Goal: Communication & Community: Participate in discussion

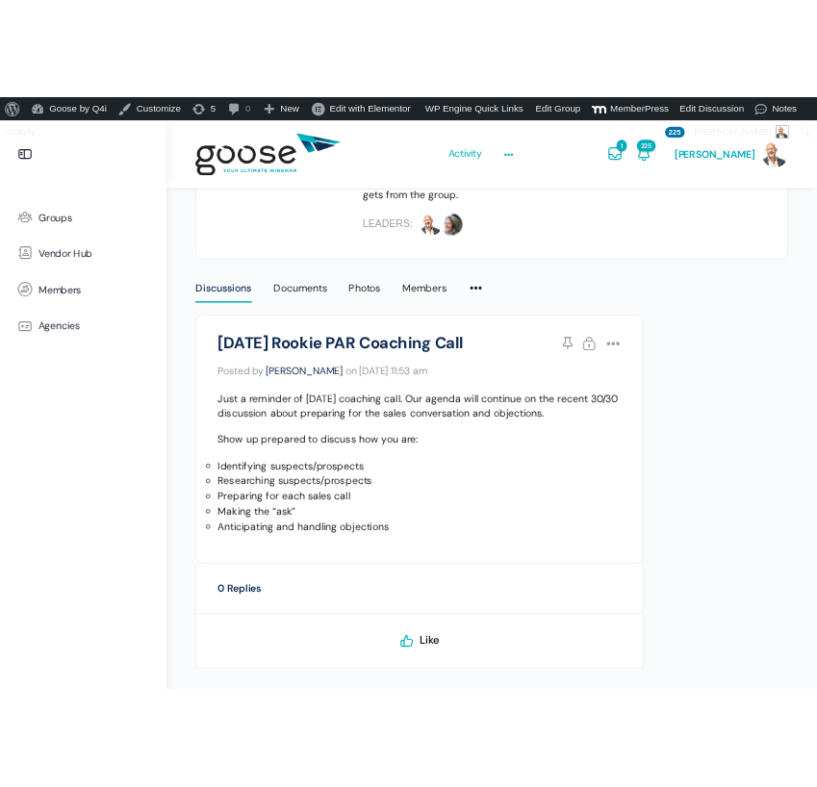
scroll to position [538, 0]
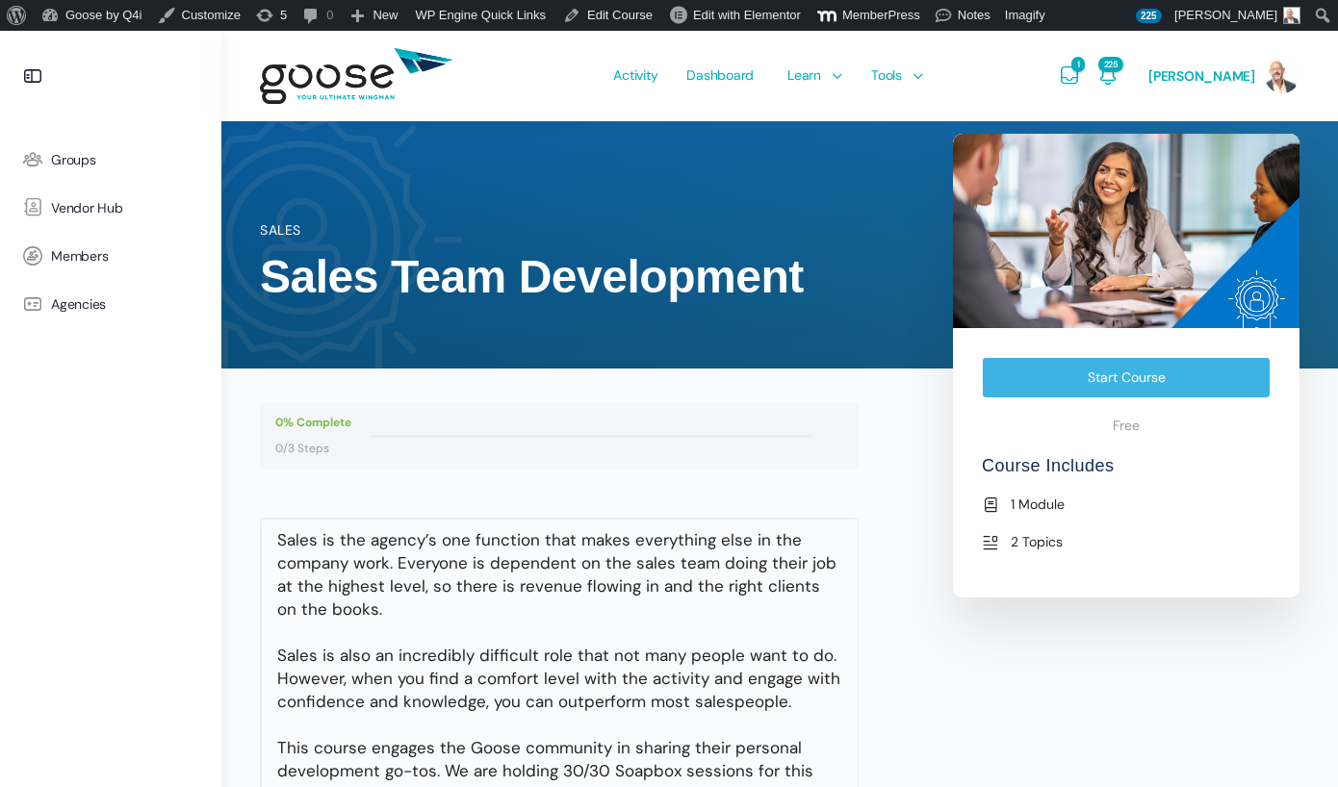
scroll to position [244, 0]
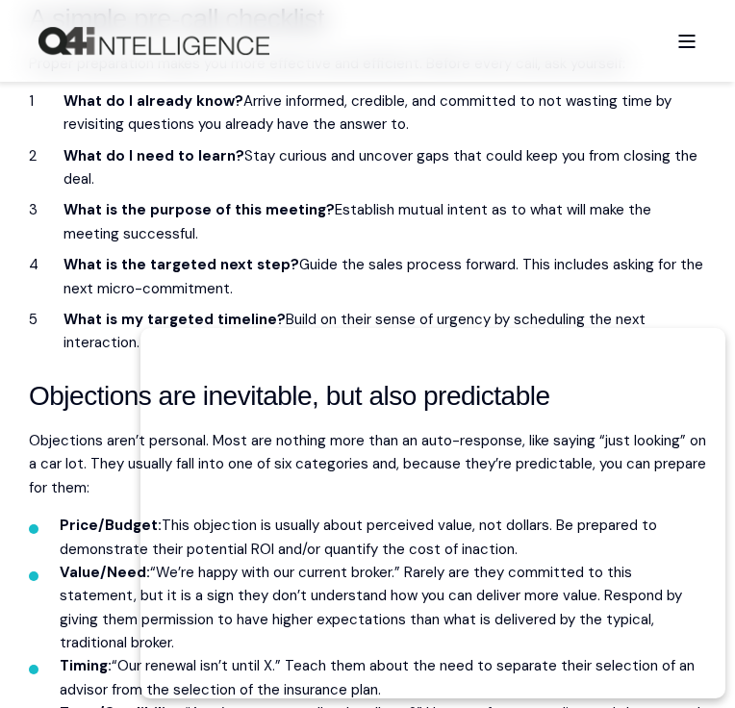
scroll to position [2671, 0]
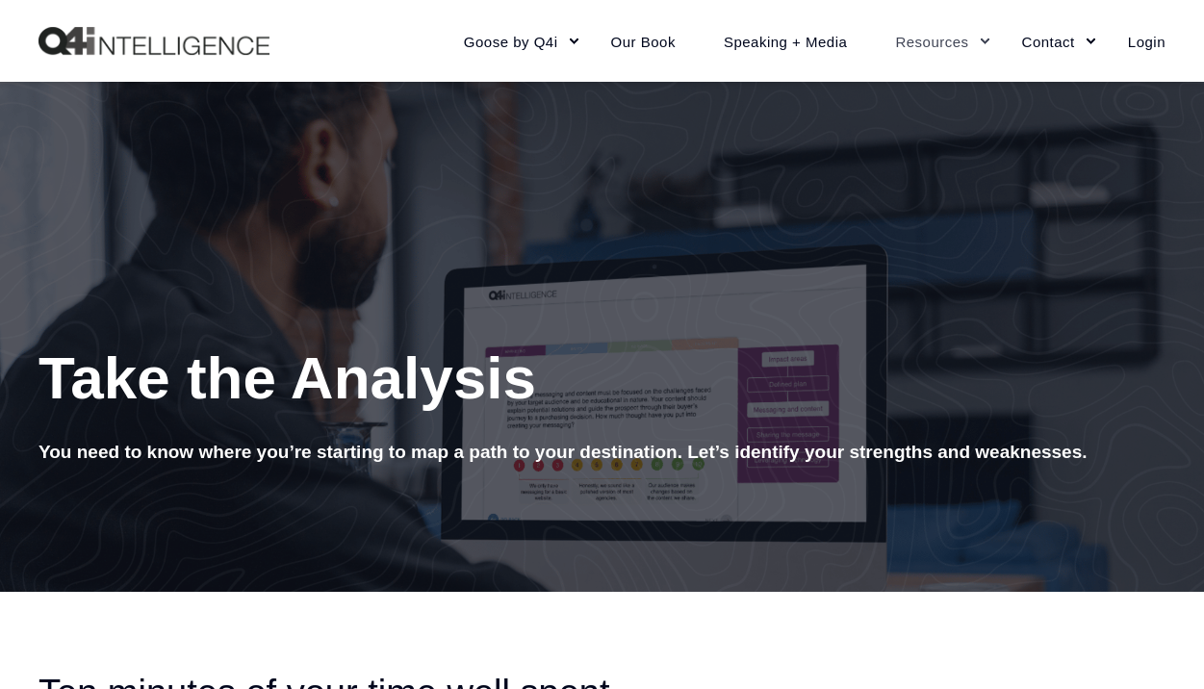
scroll to position [209, 0]
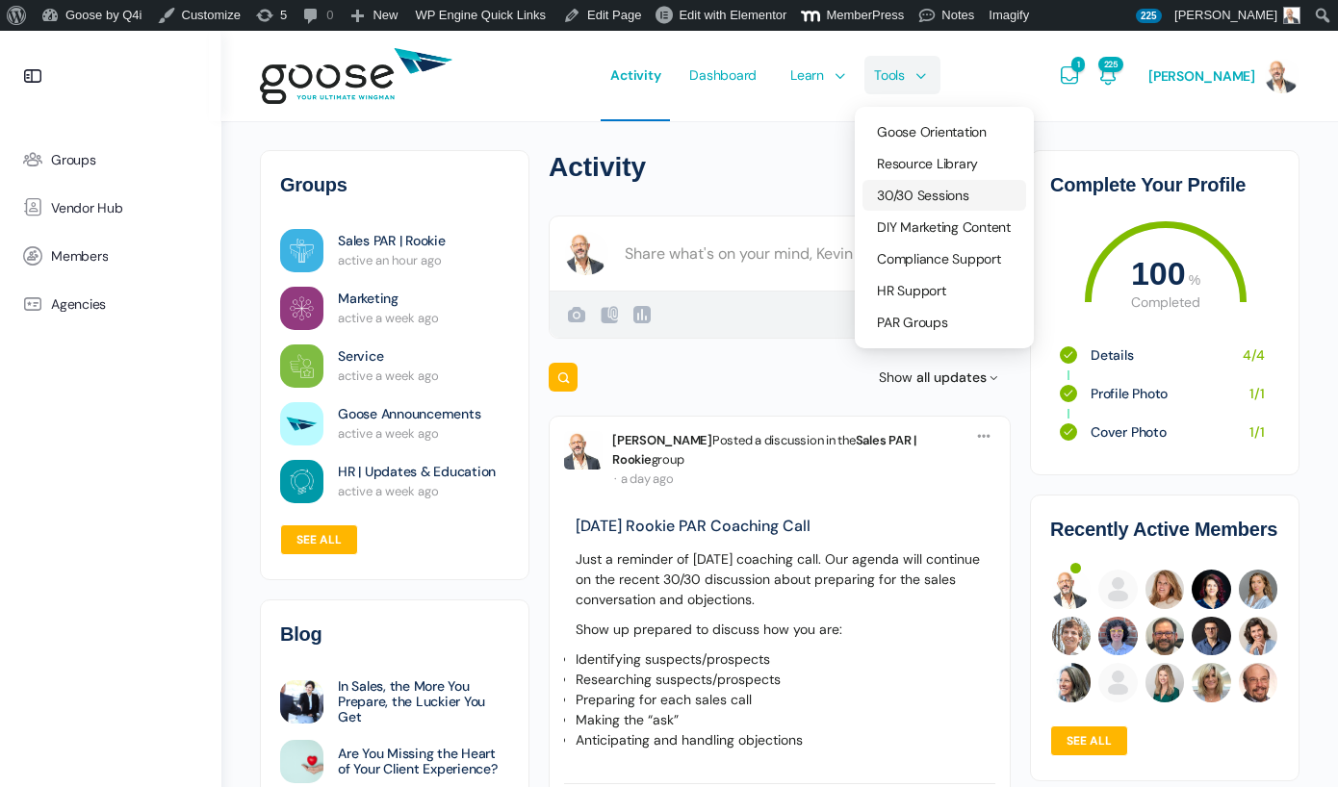
click at [920, 198] on span "30/30 Sessions" at bounding box center [923, 195] width 92 height 17
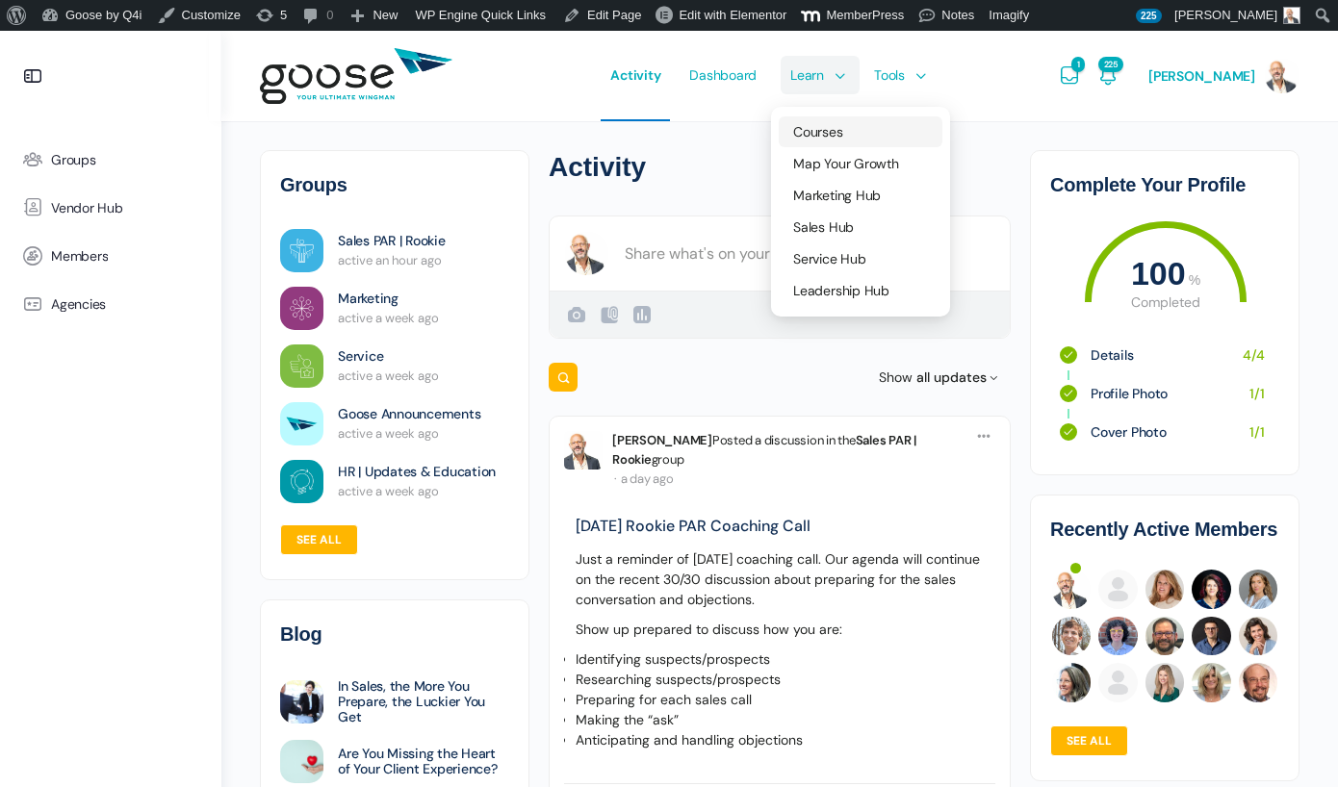
click at [830, 124] on span "Courses" at bounding box center [817, 131] width 49 height 17
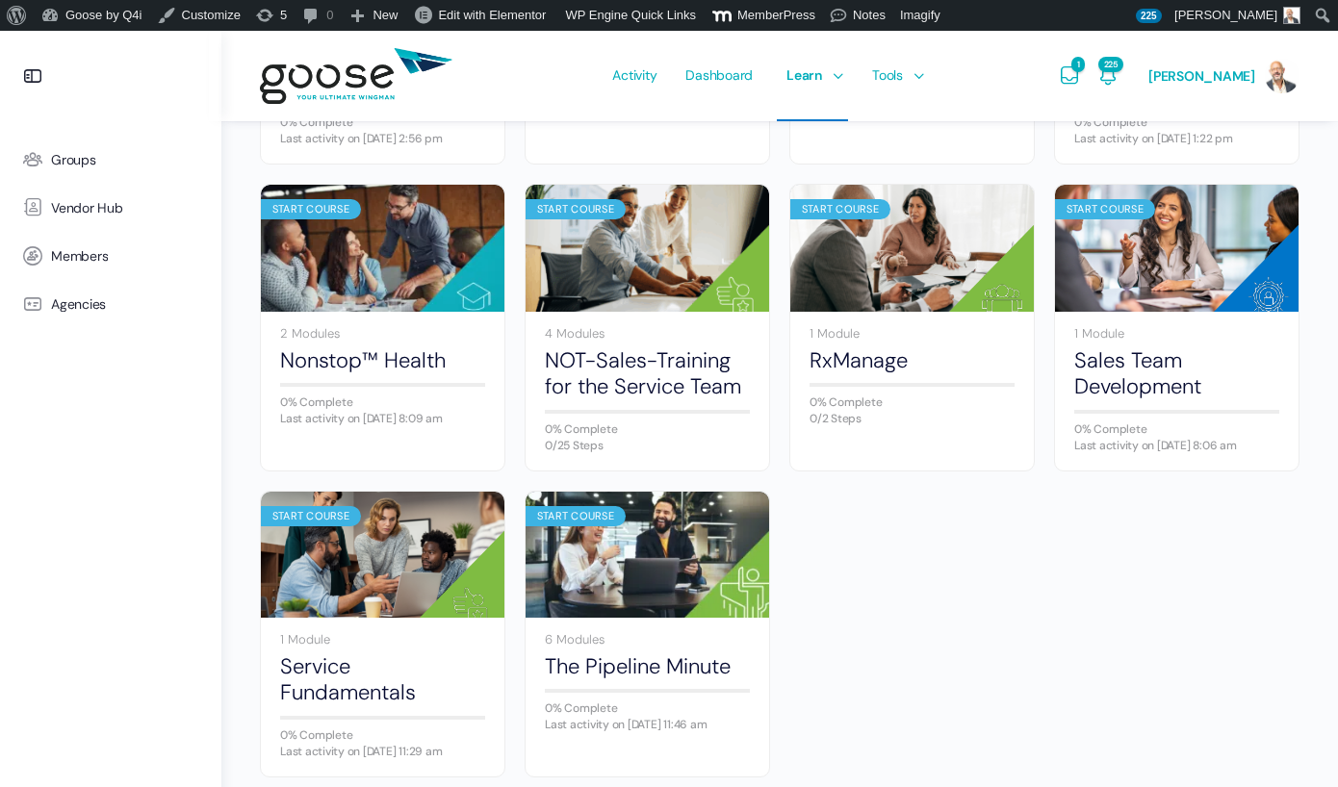
scroll to position [1084, 0]
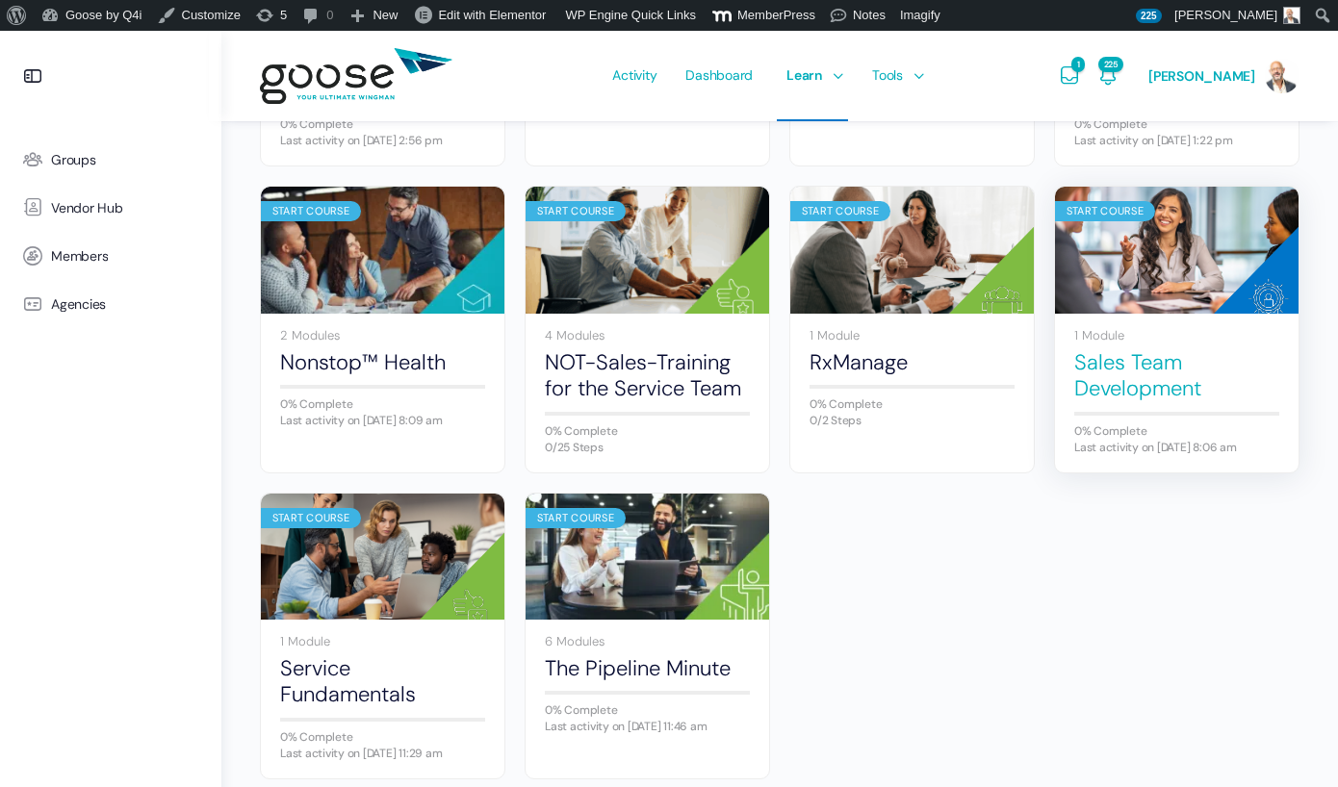
click at [1143, 402] on link "Sales Team Development" at bounding box center [1176, 375] width 205 height 53
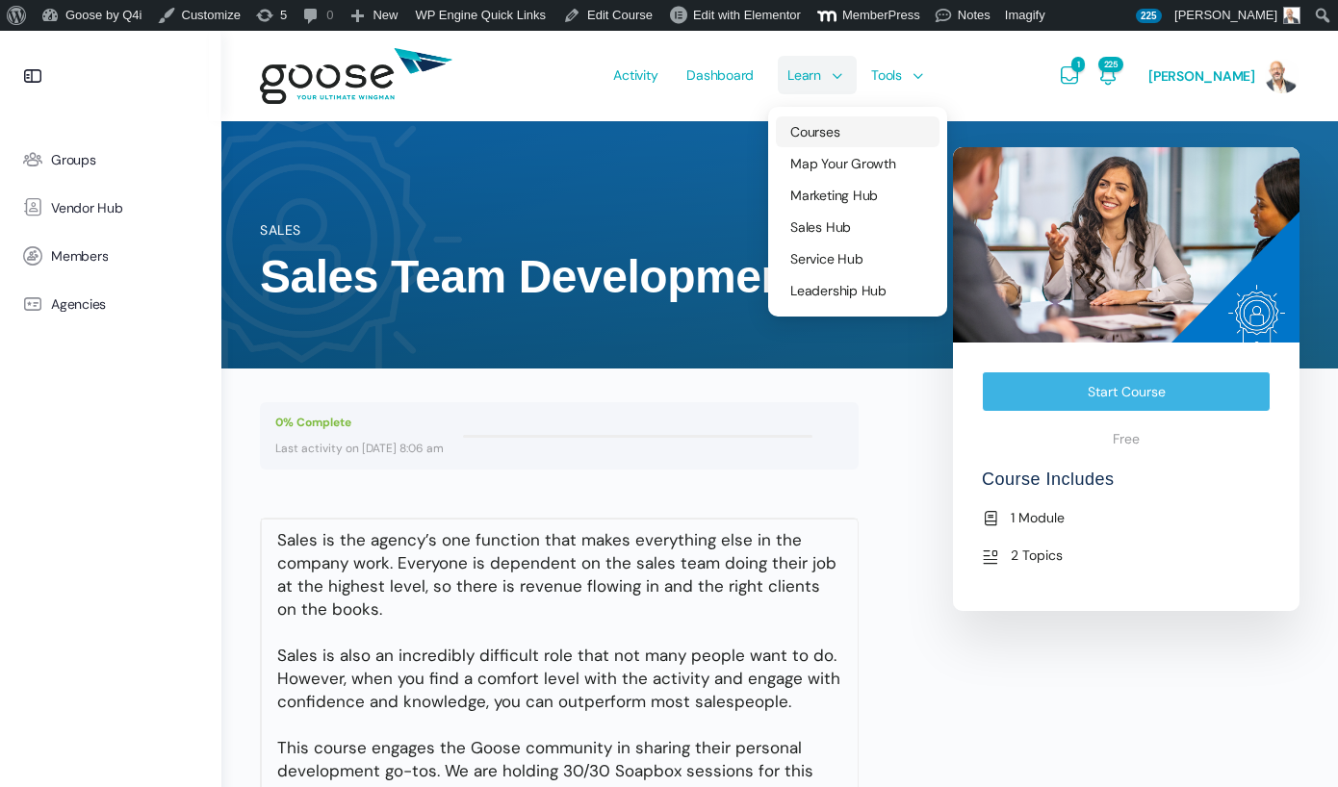
click at [839, 129] on span "Courses" at bounding box center [814, 131] width 49 height 17
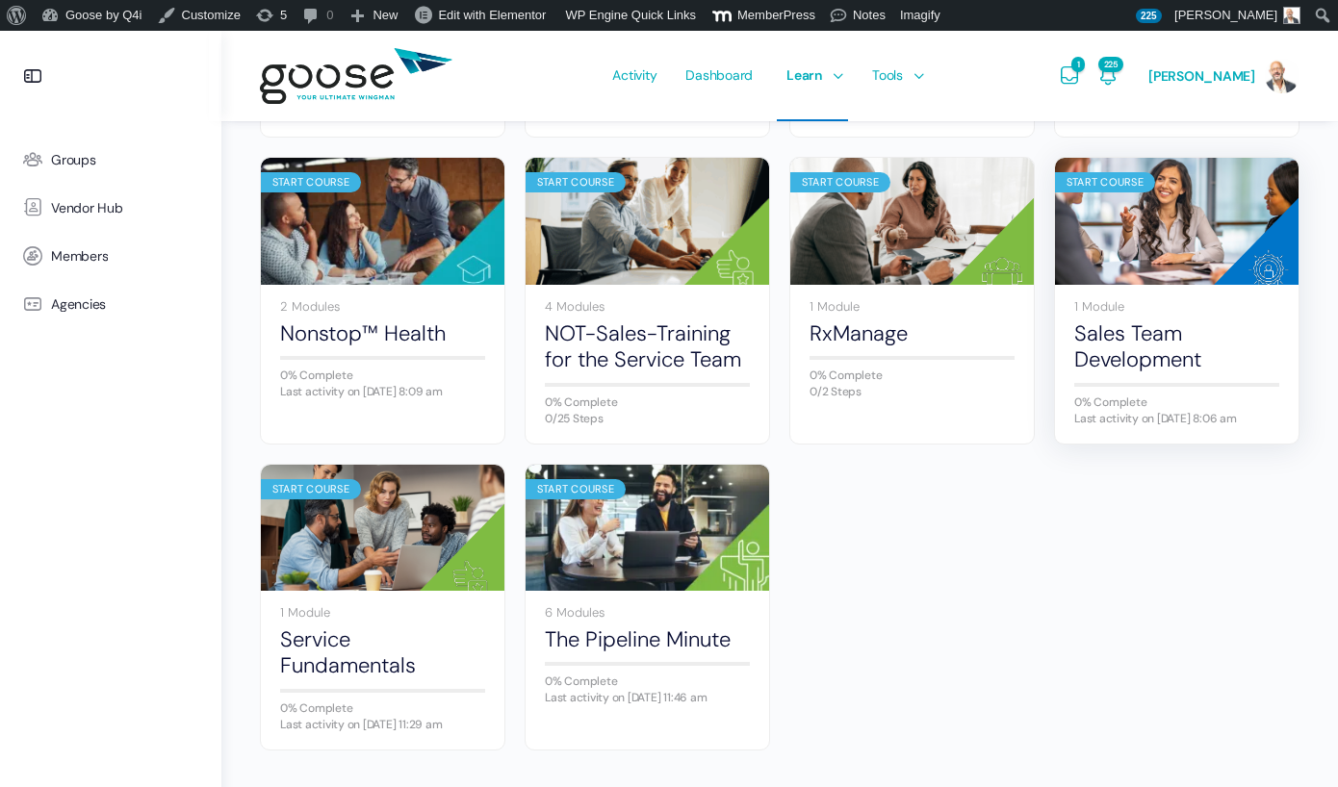
scroll to position [1116, 0]
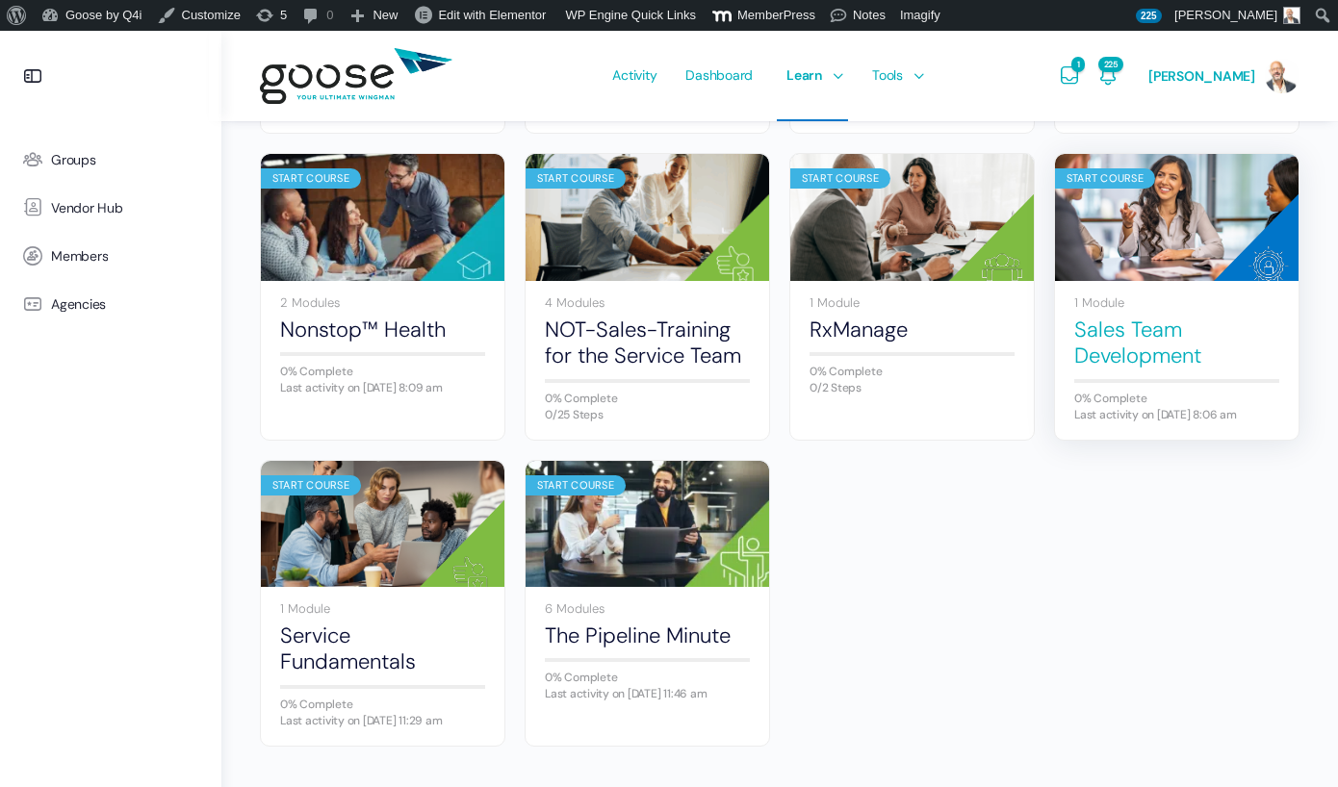
click at [1093, 364] on link "Sales Team Development" at bounding box center [1176, 343] width 205 height 53
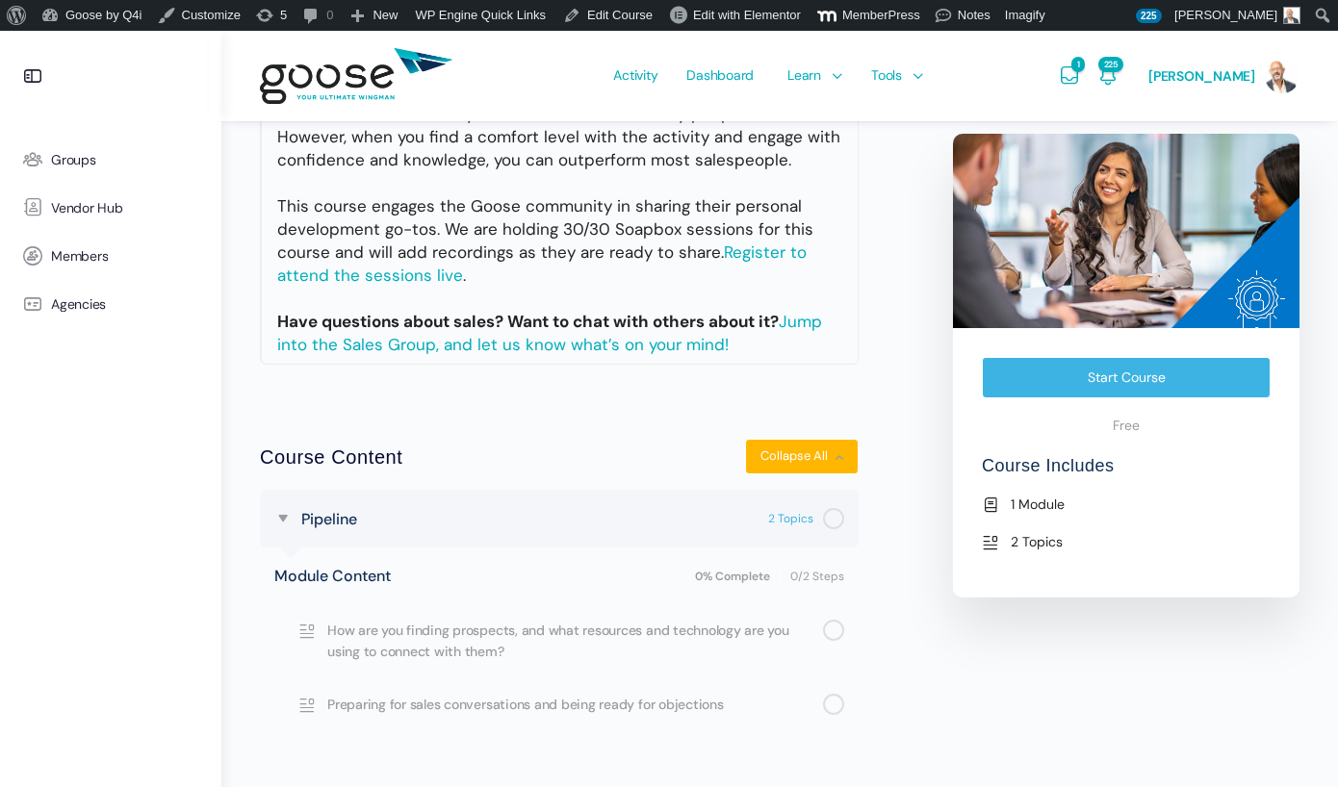
scroll to position [565, 0]
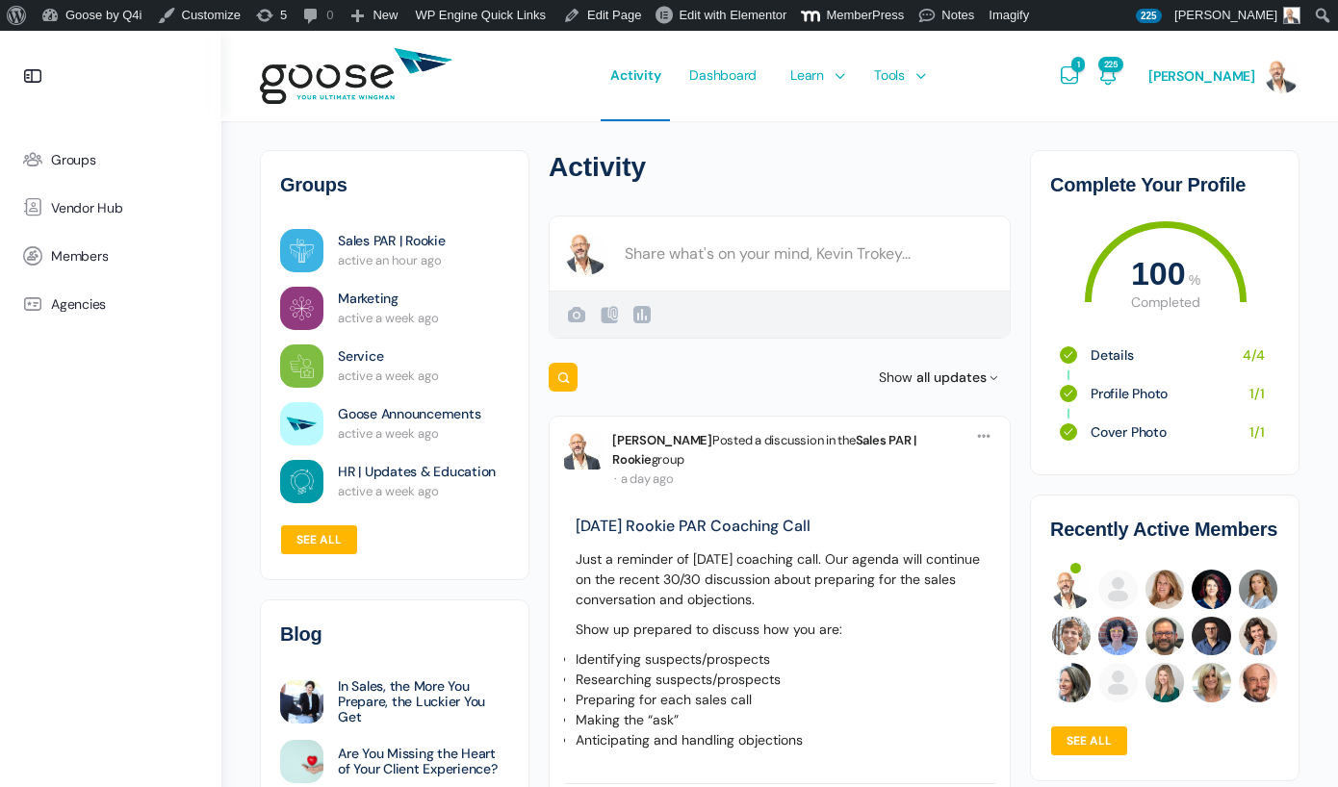
click at [84, 161] on span "Groups" at bounding box center [73, 160] width 45 height 16
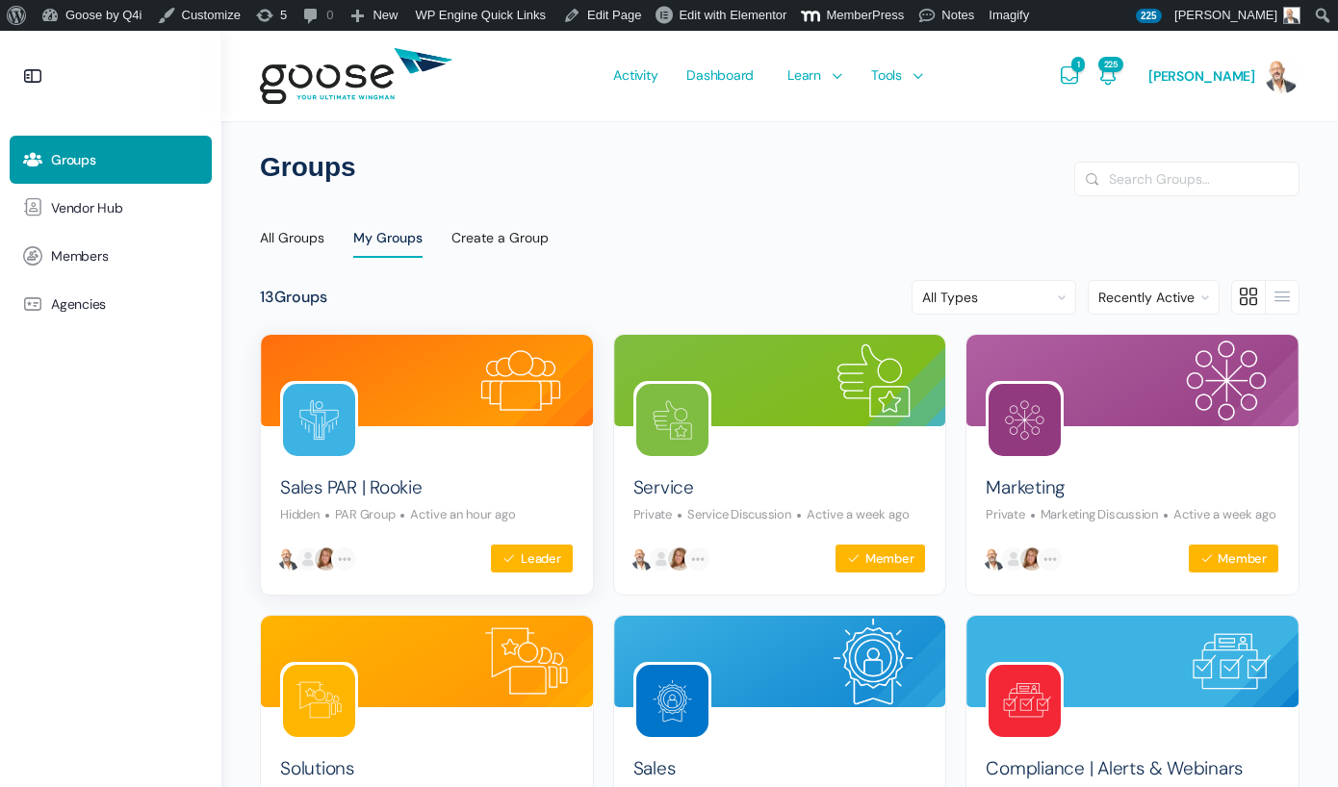
click at [321, 406] on img at bounding box center [319, 420] width 72 height 72
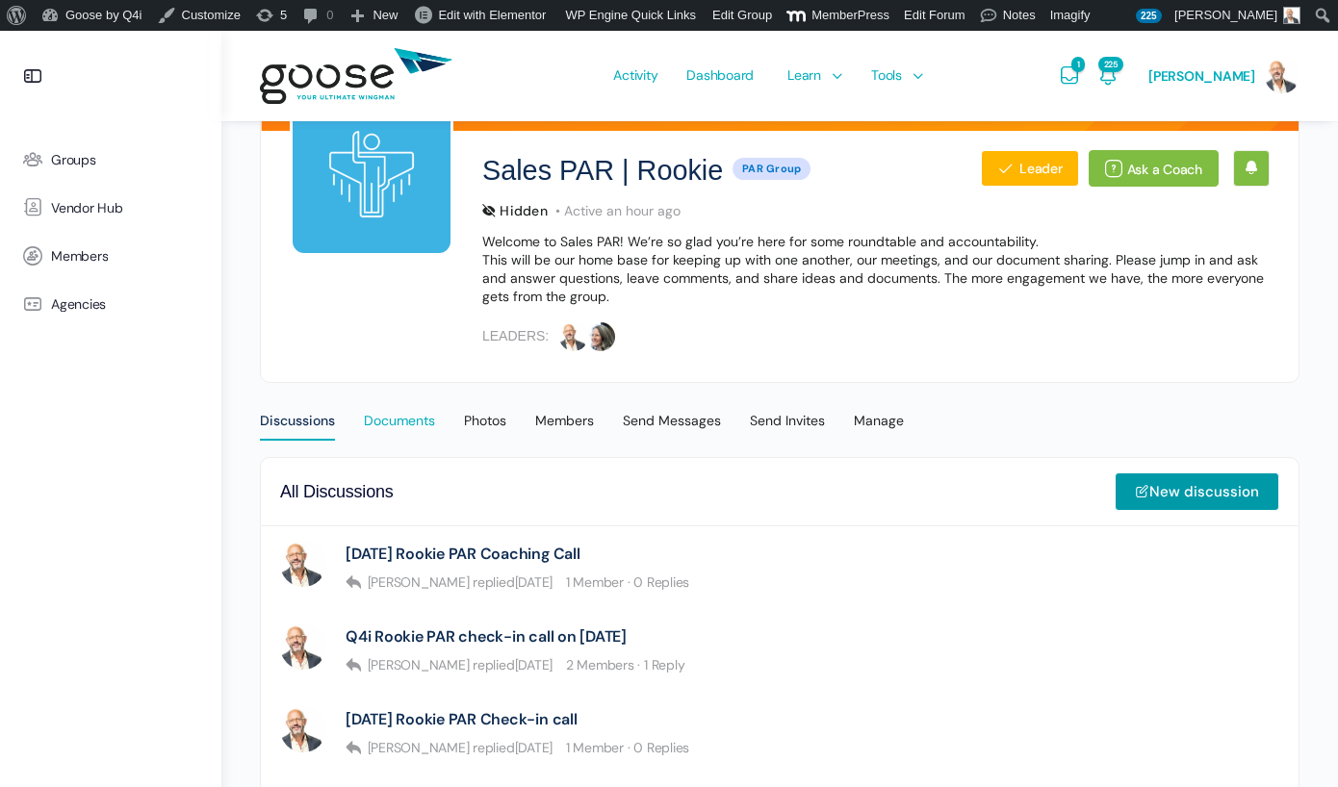
scroll to position [208, 0]
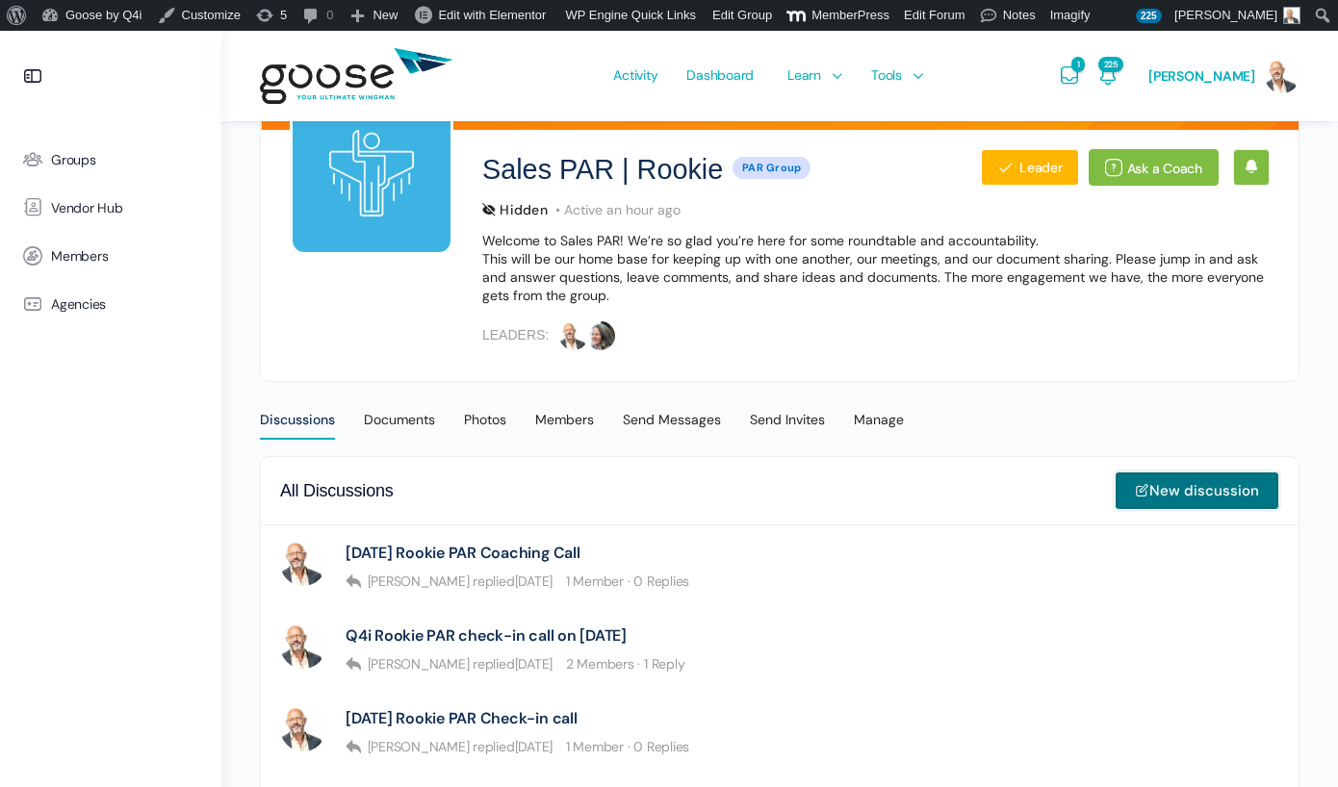
click at [1179, 493] on link "New discussion" at bounding box center [1196, 491] width 165 height 38
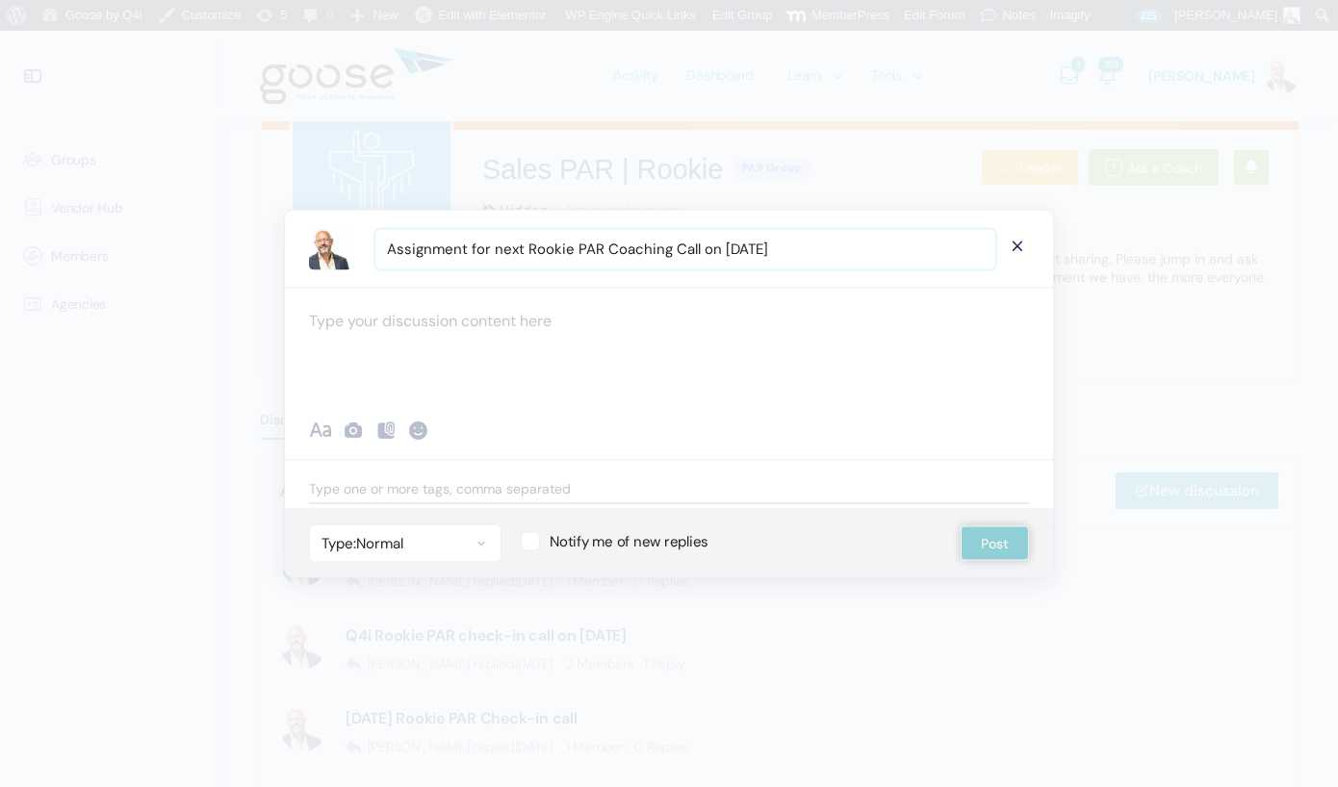
type input "Assignment for next Rookie PAR Coaching Call on [DATE]"
click at [411, 312] on div at bounding box center [669, 345] width 768 height 115
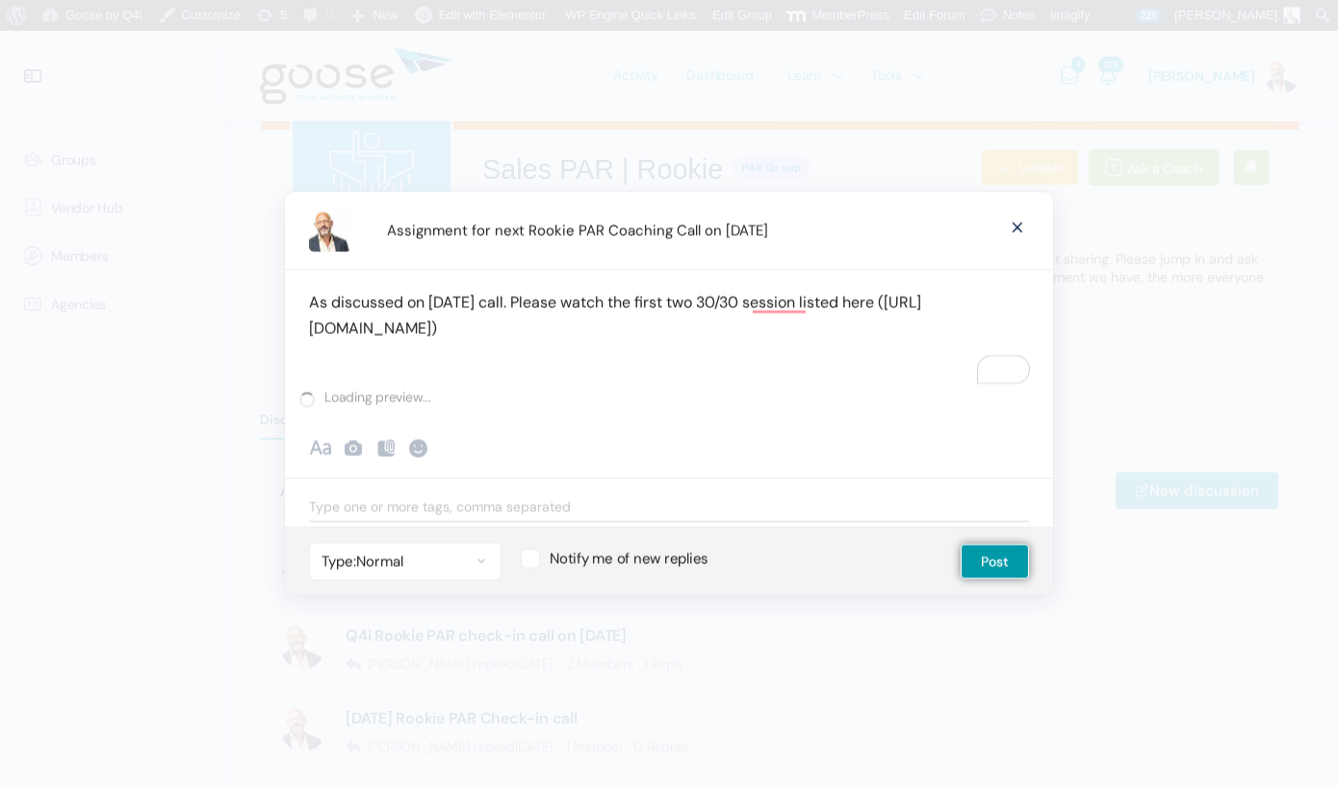
click at [823, 369] on div "Discussion Title Assignment for next Rookie PAR Coaching Call on October 1st Ca…" at bounding box center [669, 393] width 768 height 403
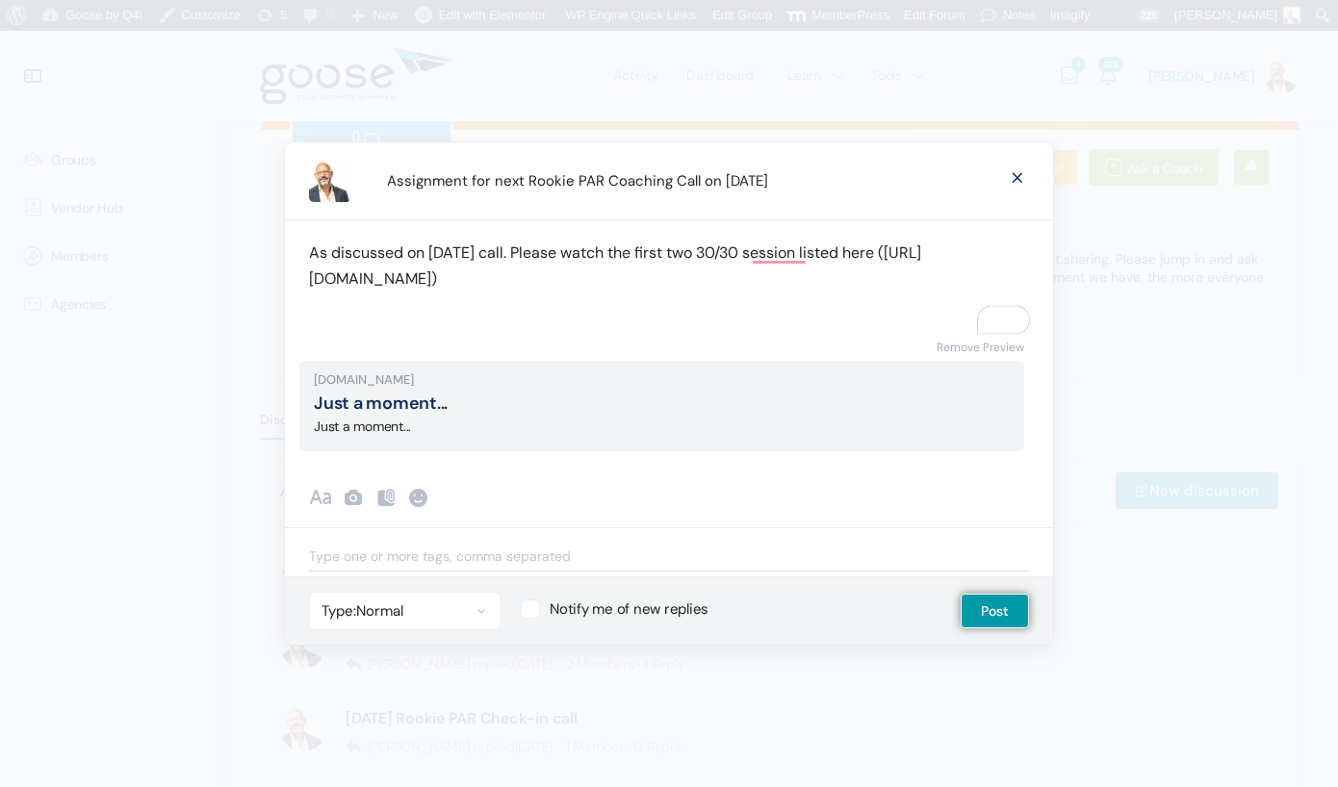
click at [313, 283] on p "As discussed on today's call. Please watch the first two 30/30 session listed h…" at bounding box center [669, 266] width 720 height 52
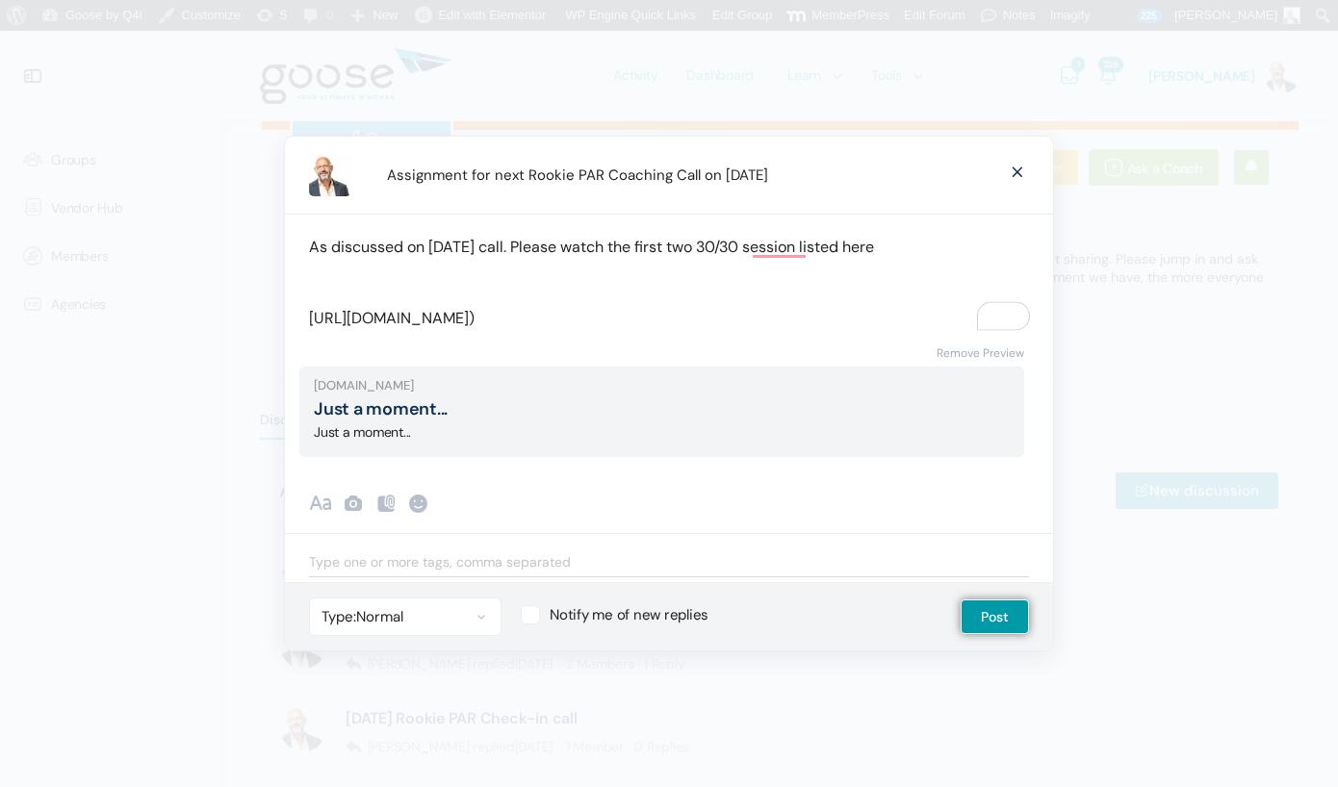
click at [910, 263] on div "As discussed on today's call. Please watch the first two 30/30 session listed h…" at bounding box center [669, 272] width 768 height 117
click at [894, 247] on p "As discussed on today's call. Please watch the first two 30/30 session listed h…" at bounding box center [669, 247] width 720 height 26
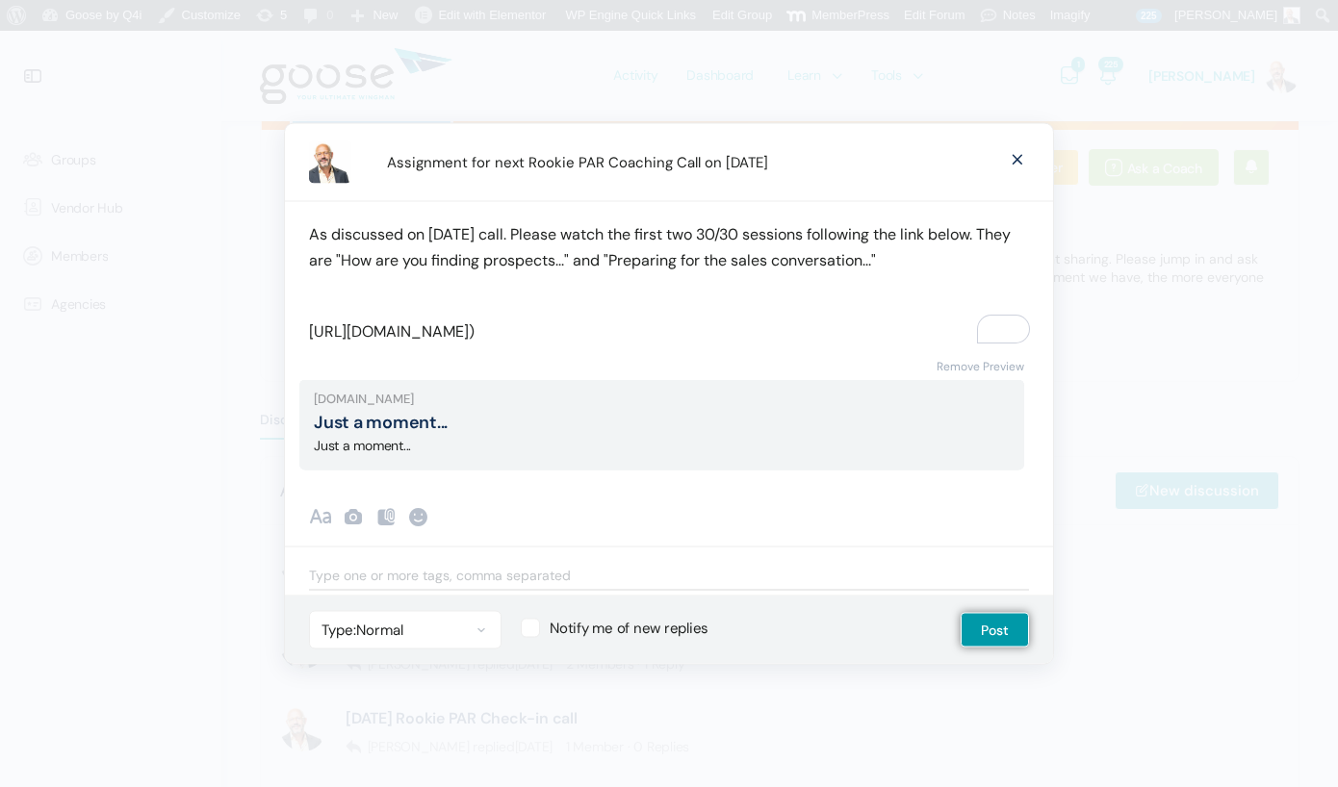
click at [309, 332] on p "https://growth.q4intel.com/courses/sales-team-development/)" at bounding box center [669, 332] width 720 height 26
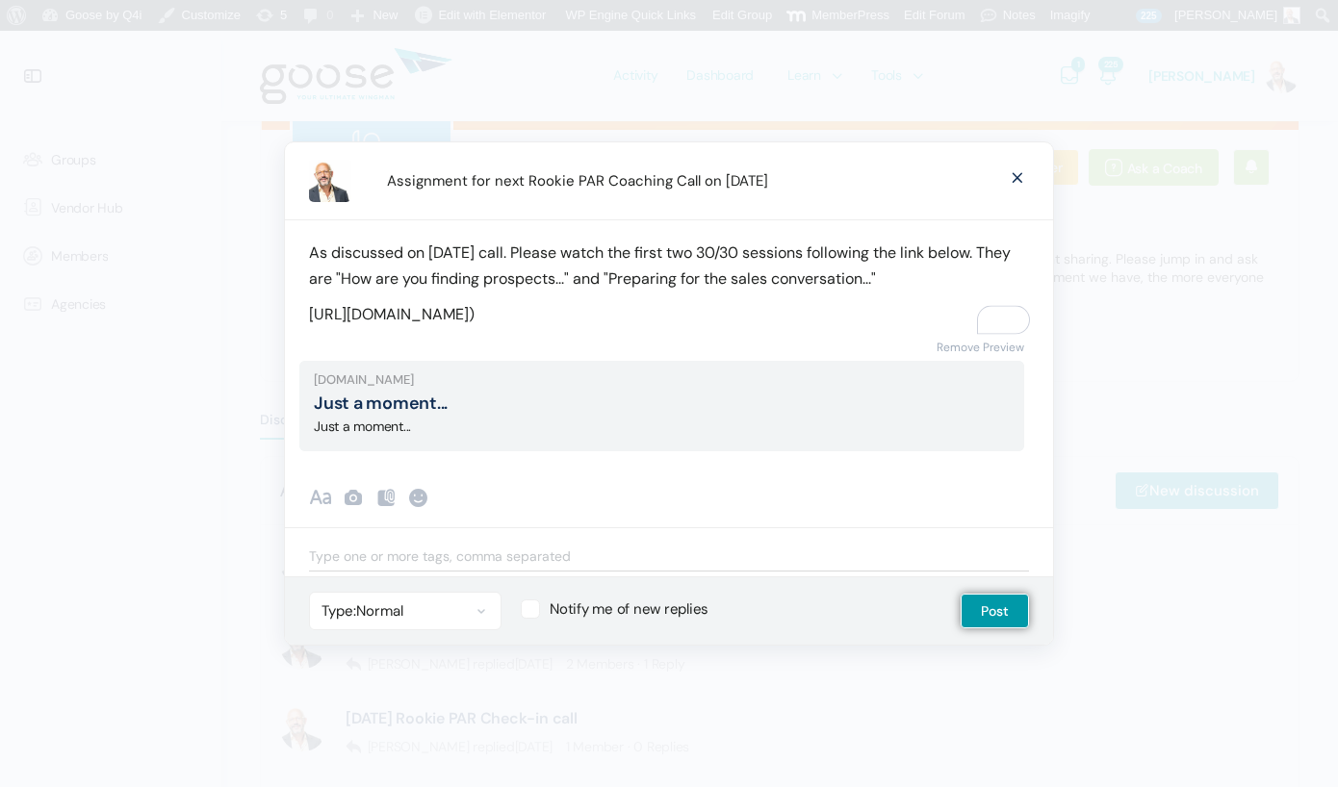
click at [783, 313] on p "https://growth.q4intel.com/courses/sales-team-development/)" at bounding box center [669, 314] width 720 height 26
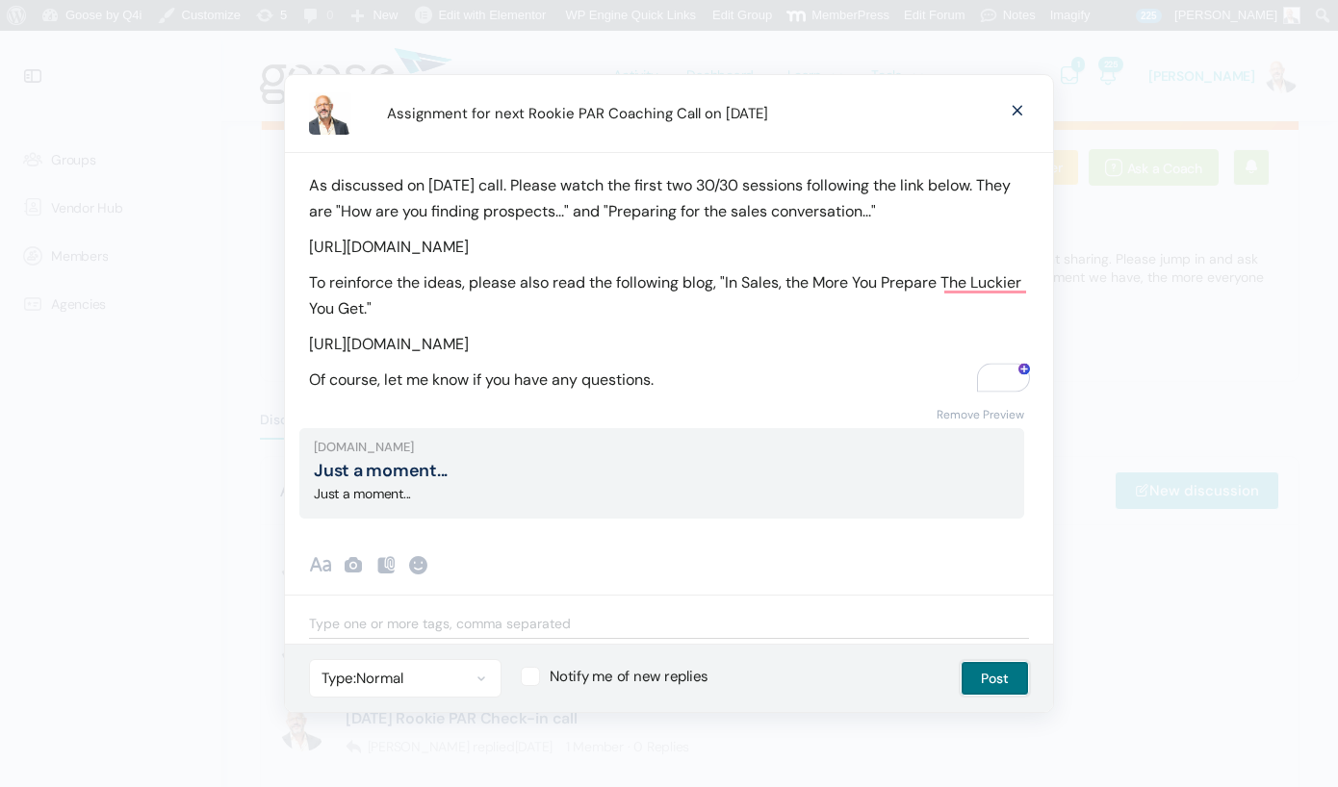
click at [990, 685] on button "Post" at bounding box center [994, 678] width 68 height 35
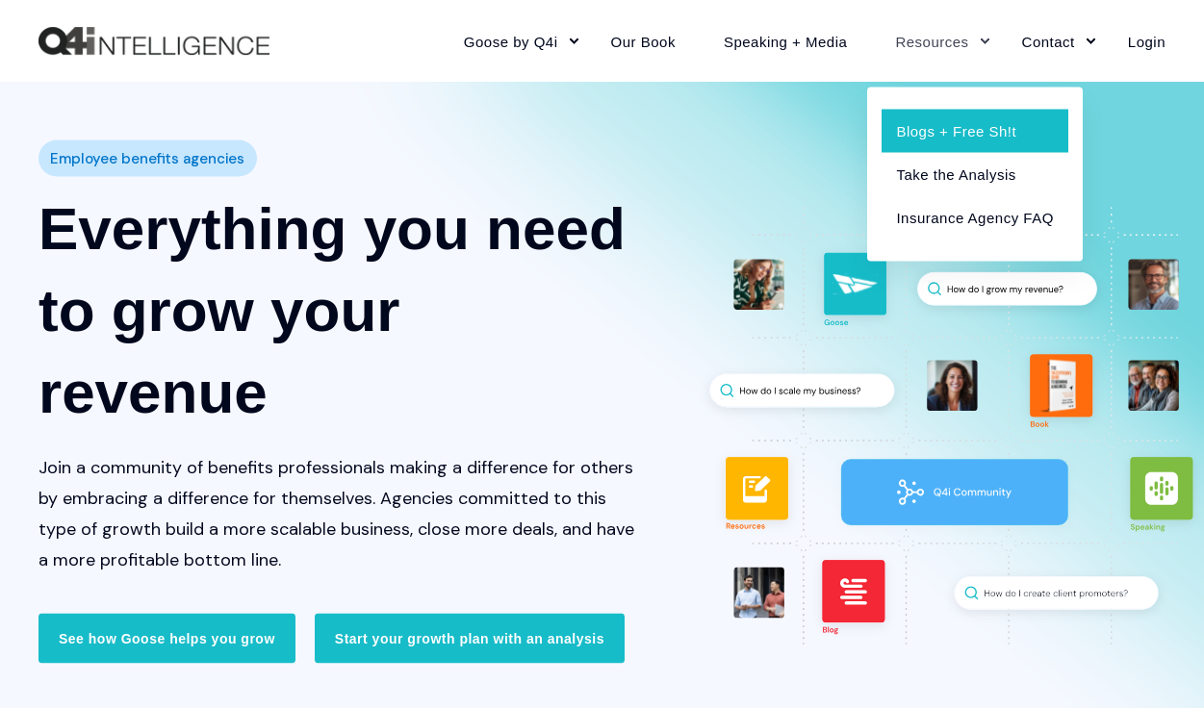
click at [916, 132] on link "Blogs + Free Sh!t" at bounding box center [975, 130] width 186 height 43
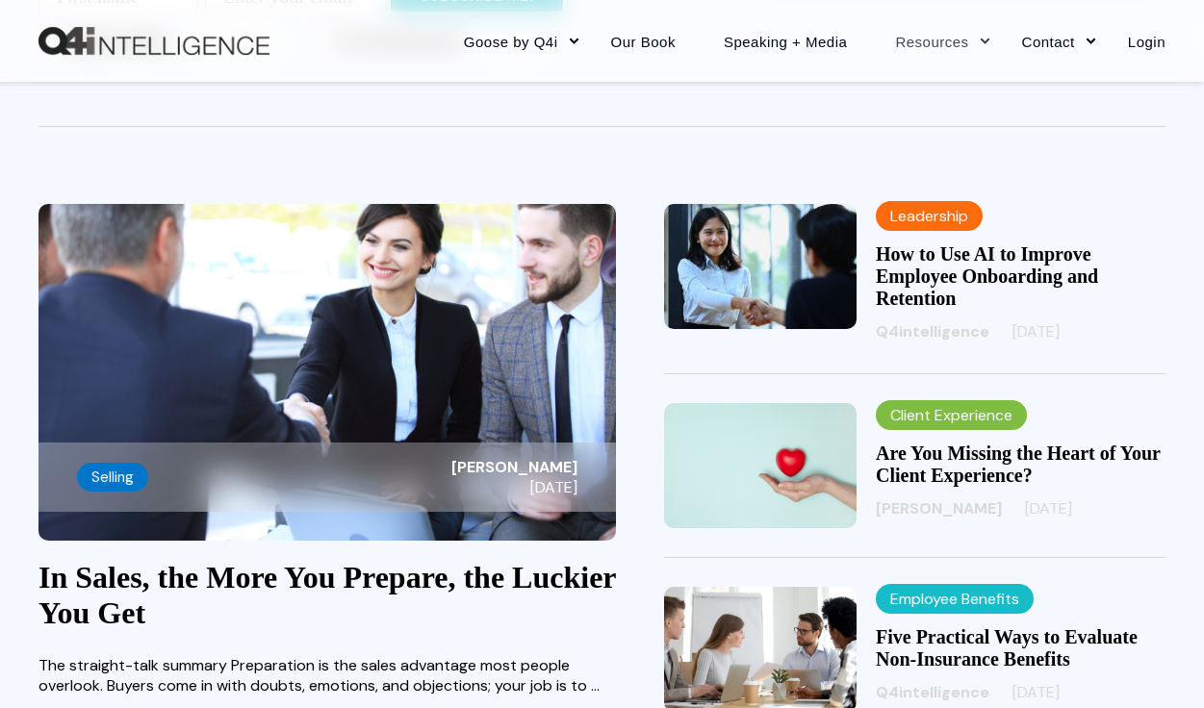
scroll to position [588, 0]
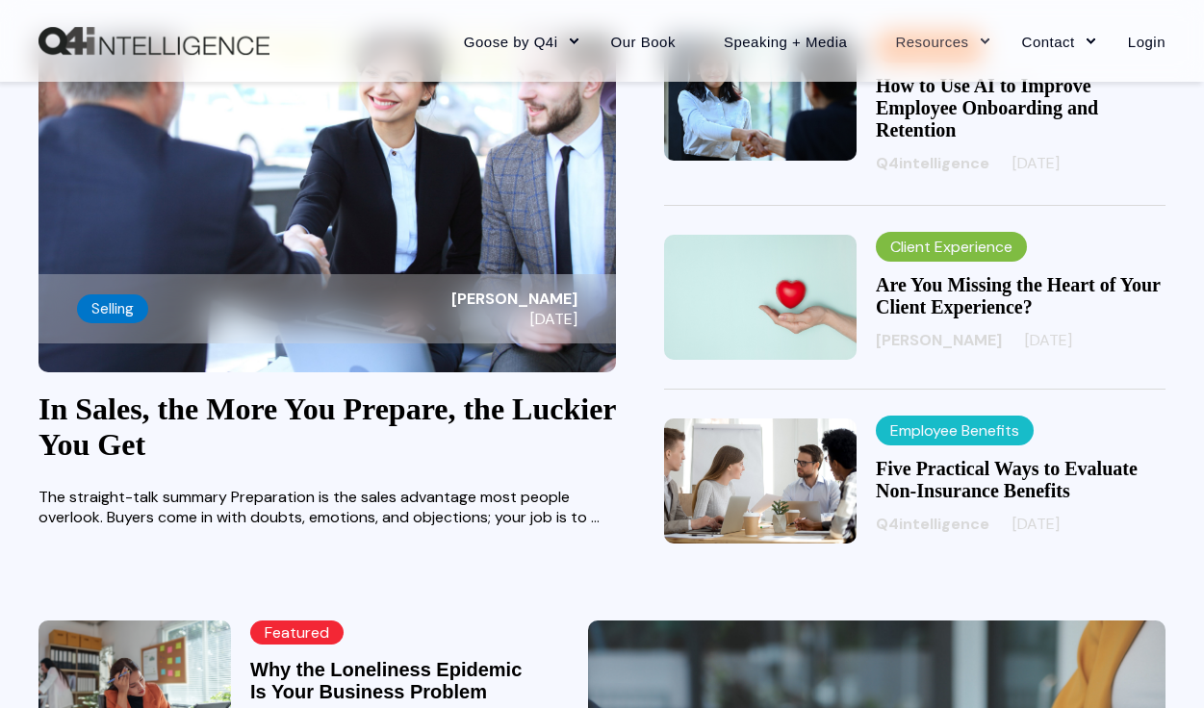
click at [200, 419] on link "In Sales, the More You Prepare, the Luckier You Get" at bounding box center [326, 427] width 577 height 70
